Goal: Task Accomplishment & Management: Use online tool/utility

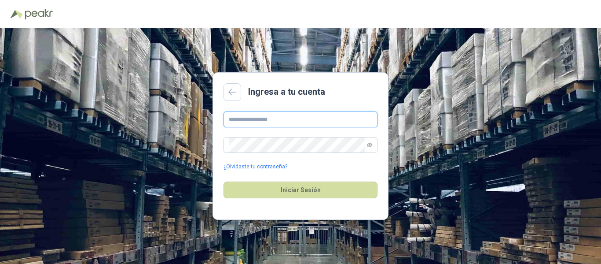
click at [250, 117] on input "text" at bounding box center [301, 119] width 154 height 16
click at [251, 117] on input "text" at bounding box center [301, 119] width 154 height 16
type input "*"
paste input "**********"
type input "**********"
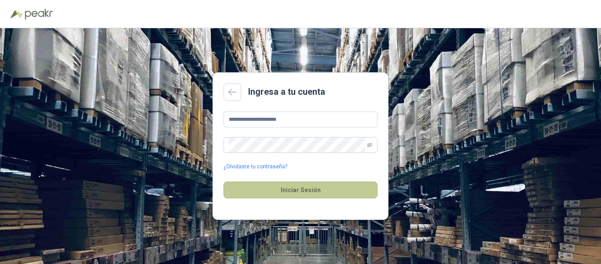
click at [296, 185] on button "Iniciar Sesión" at bounding box center [301, 189] width 154 height 17
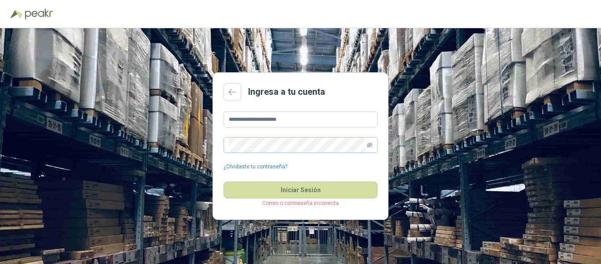
click at [369, 144] on icon "eye-invisible" at bounding box center [369, 144] width 5 height 5
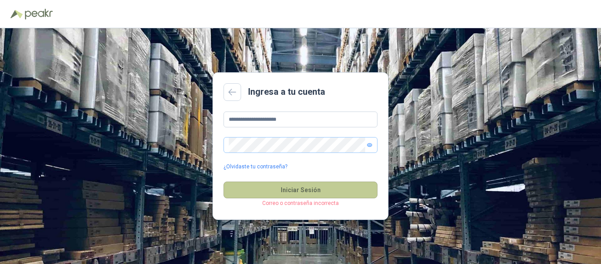
click at [294, 189] on button "Iniciar Sesión" at bounding box center [301, 189] width 154 height 17
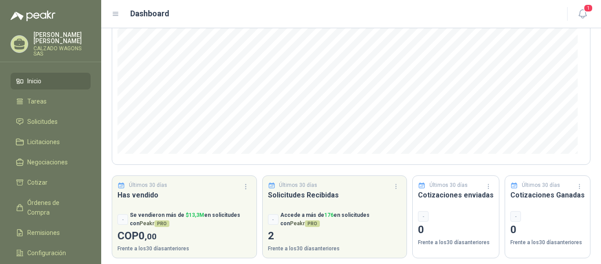
scroll to position [133, 0]
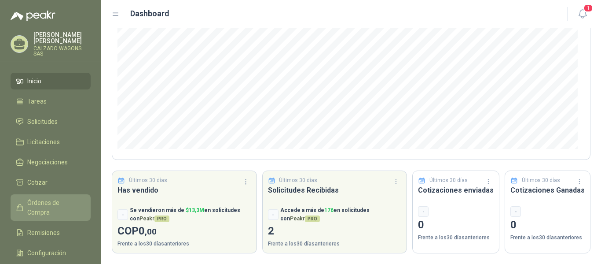
click at [70, 199] on span "Órdenes de Compra" at bounding box center [54, 207] width 55 height 19
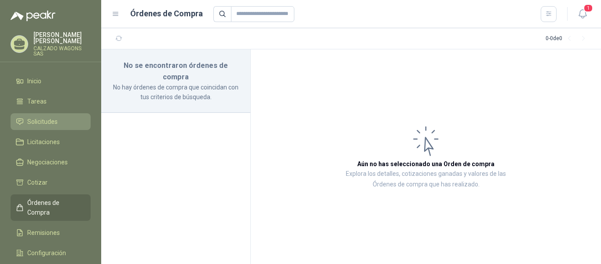
click at [48, 120] on span "Solicitudes" at bounding box center [42, 122] width 30 height 10
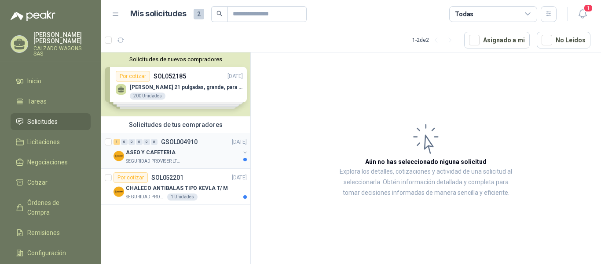
click at [246, 151] on button "button" at bounding box center [245, 152] width 7 height 7
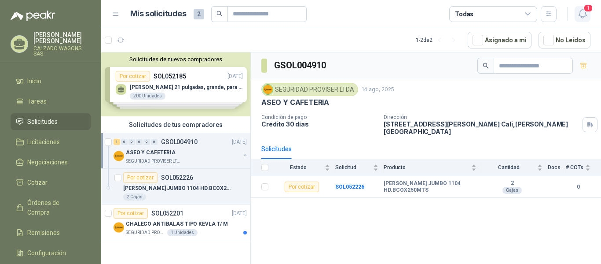
click at [586, 16] on icon "button" at bounding box center [582, 14] width 7 height 8
